Goal: Go to known website: Access a specific website the user already knows

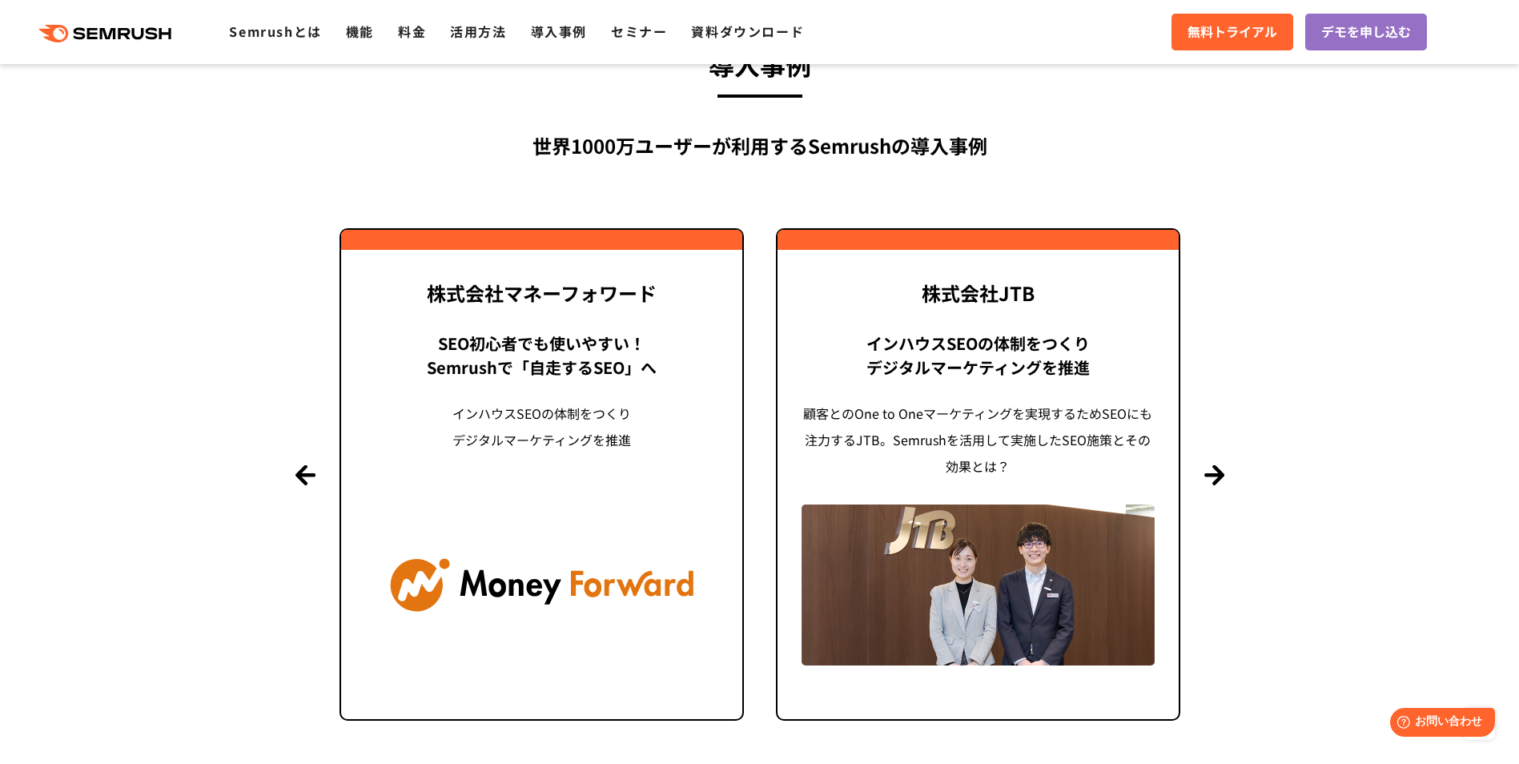
scroll to position [3604, 0]
